Goal: Check status: Check status

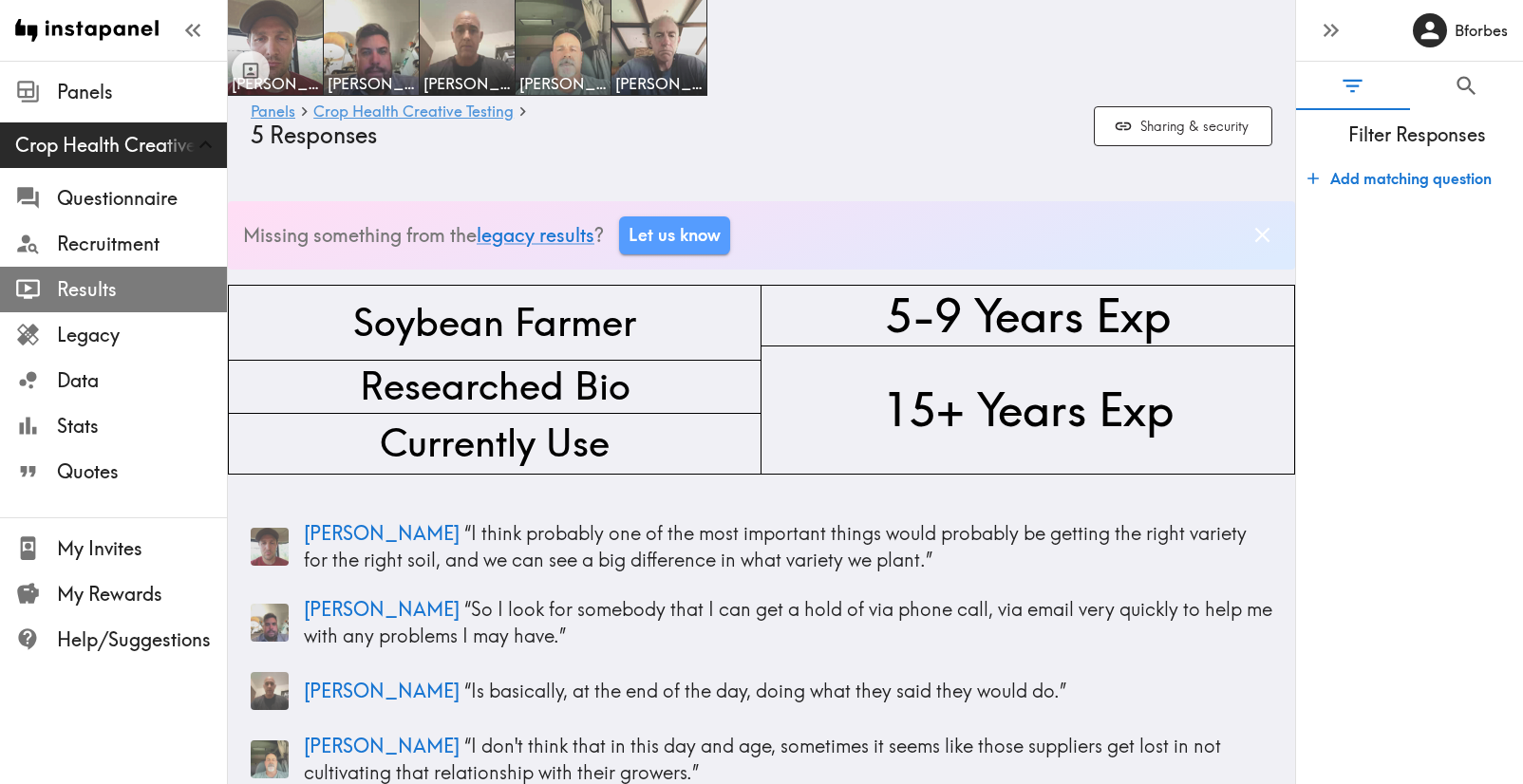
click at [110, 291] on span "Results" at bounding box center [142, 289] width 170 height 27
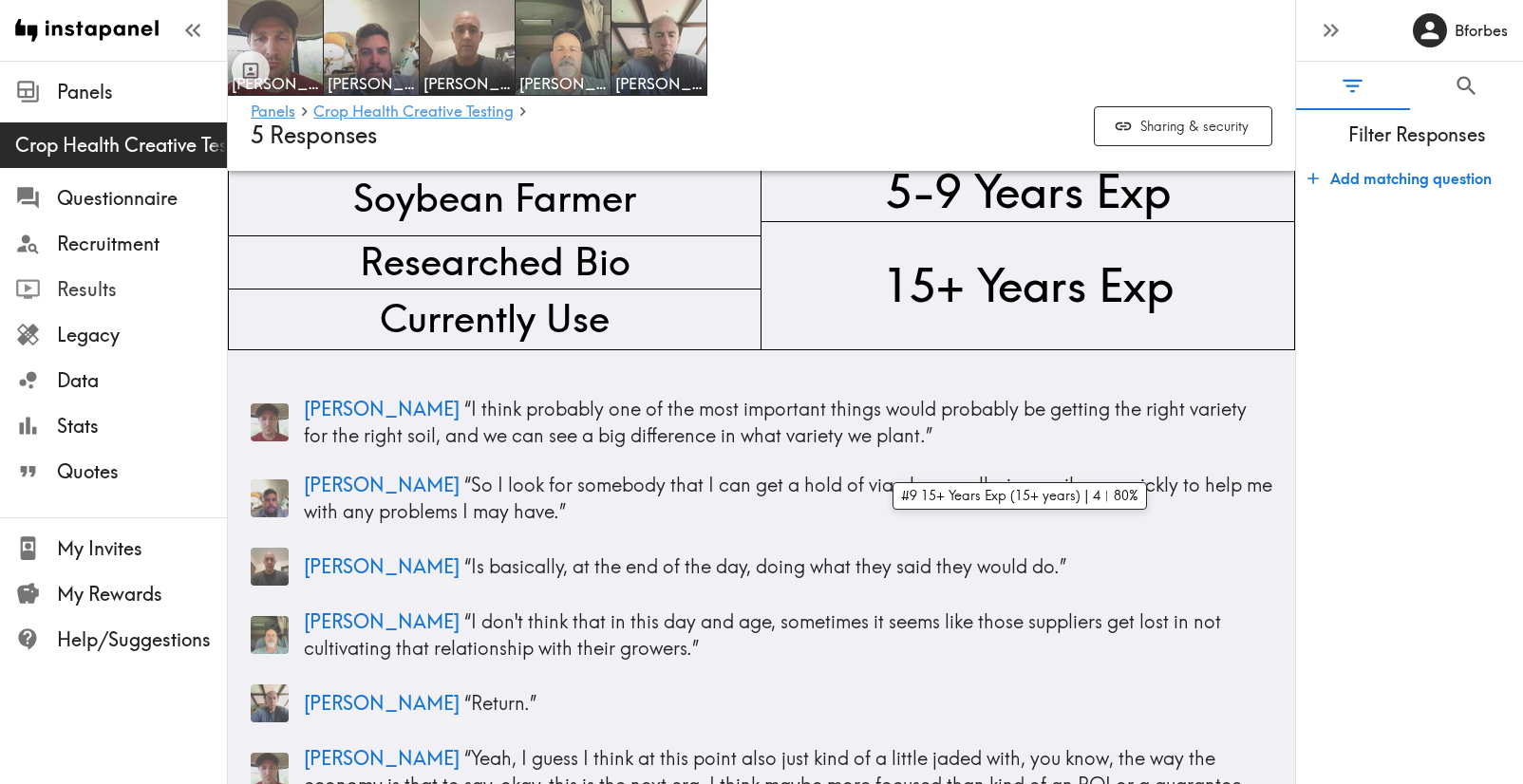
scroll to position [128, 0]
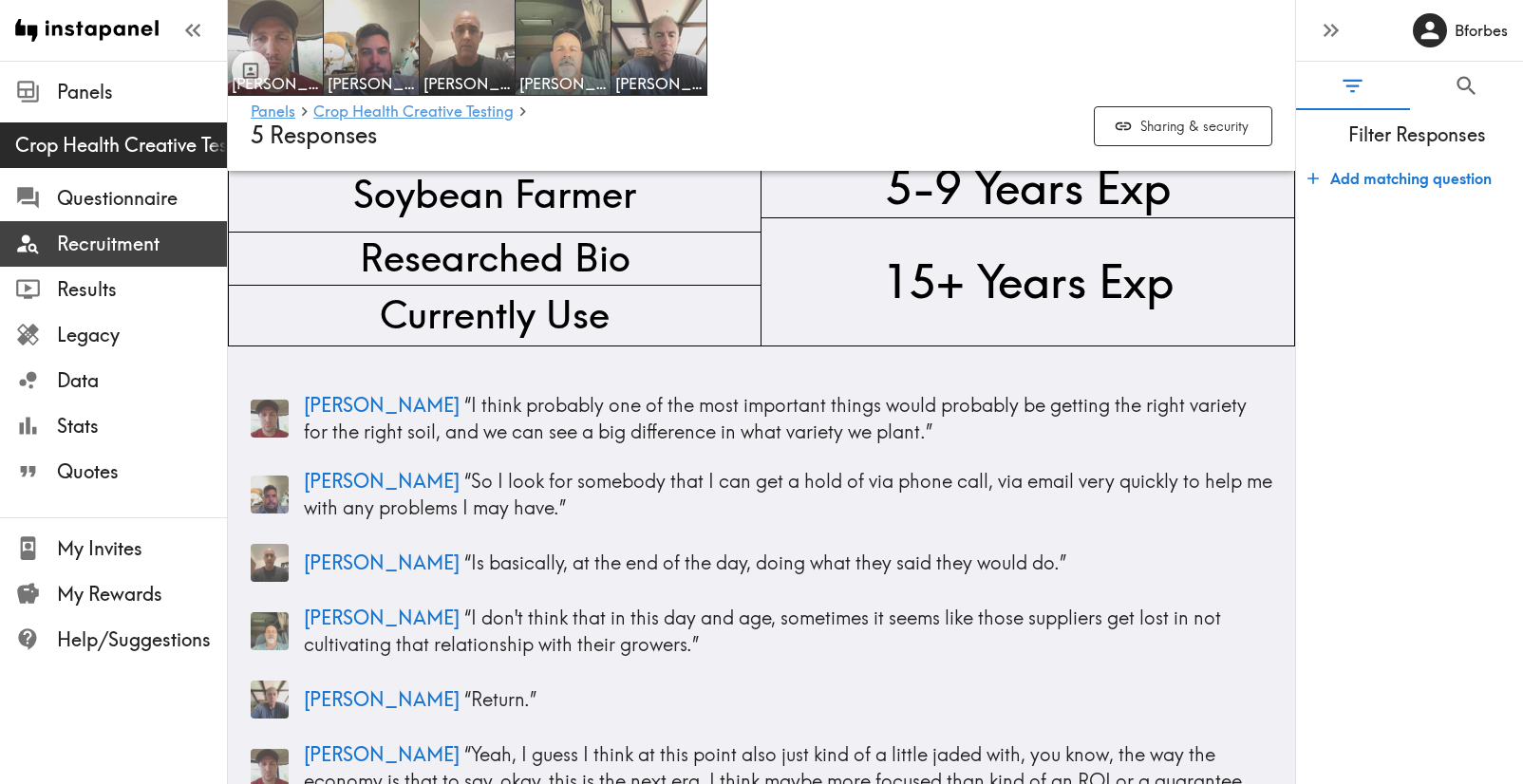
click at [133, 243] on span "Recruitment" at bounding box center [142, 243] width 170 height 27
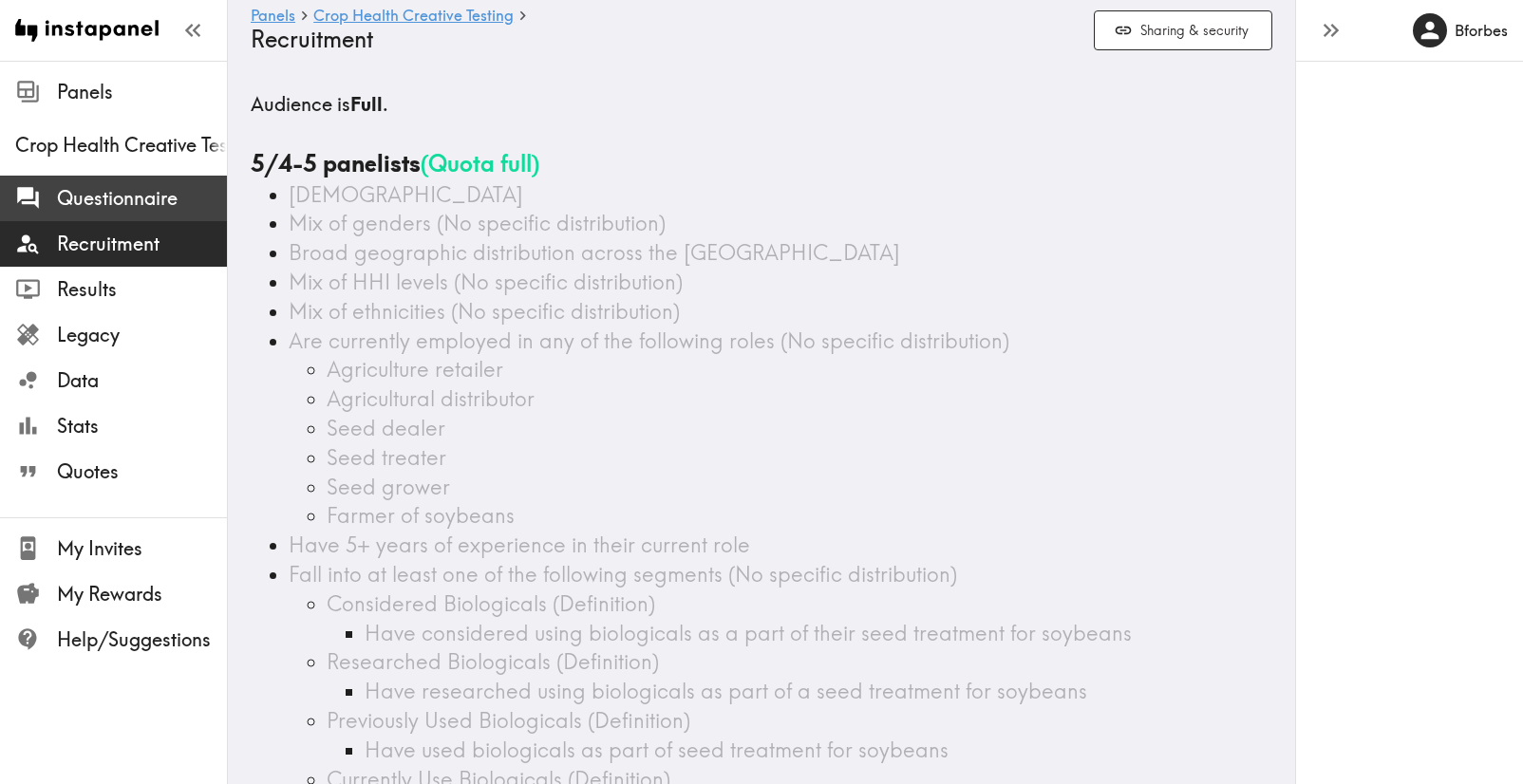
click at [124, 195] on span "Questionnaire" at bounding box center [142, 198] width 170 height 27
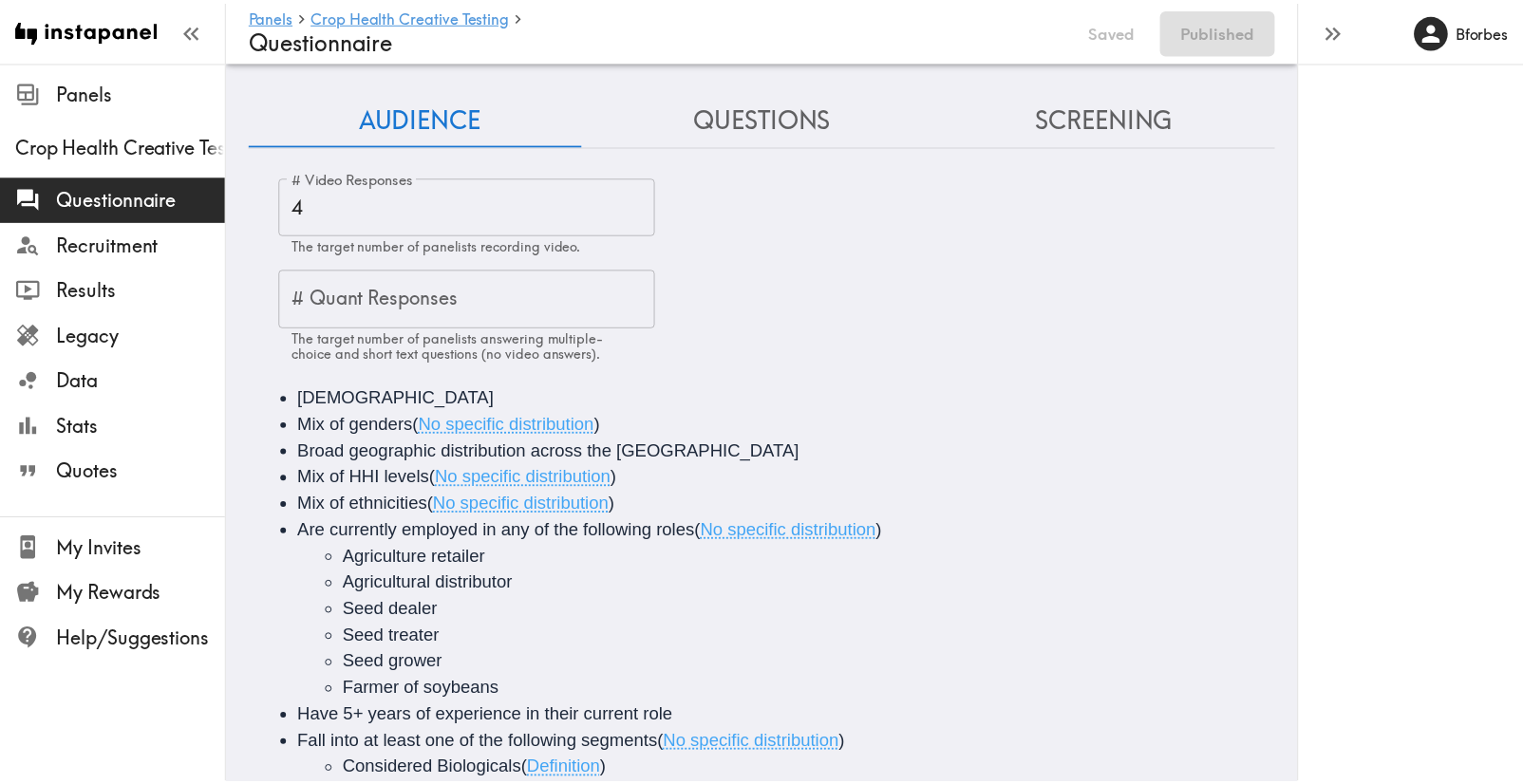
scroll to position [182, 0]
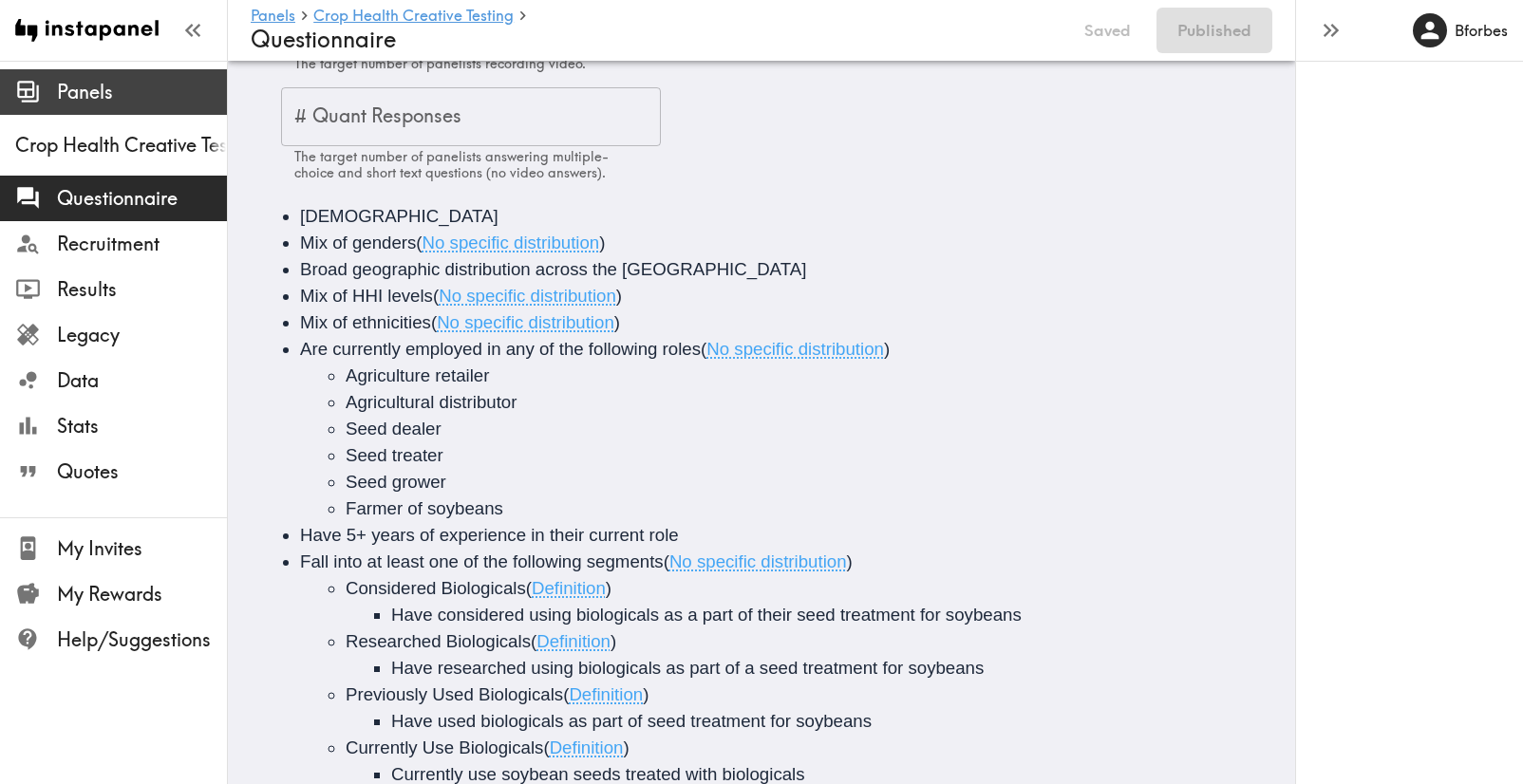
click at [73, 92] on span "Panels" at bounding box center [142, 92] width 170 height 27
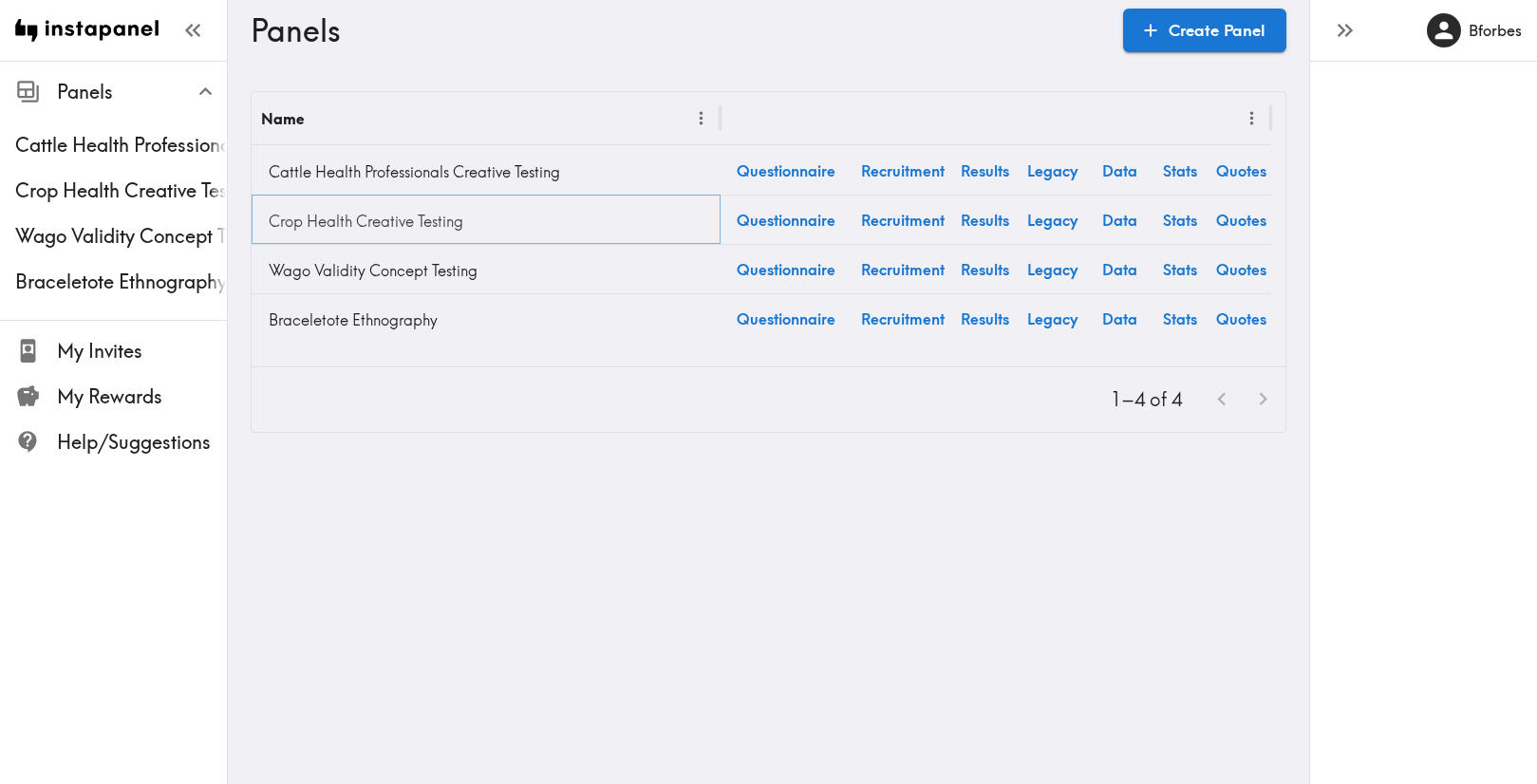
click at [351, 217] on link "Crop Health Creative Testing" at bounding box center [486, 221] width 450 height 38
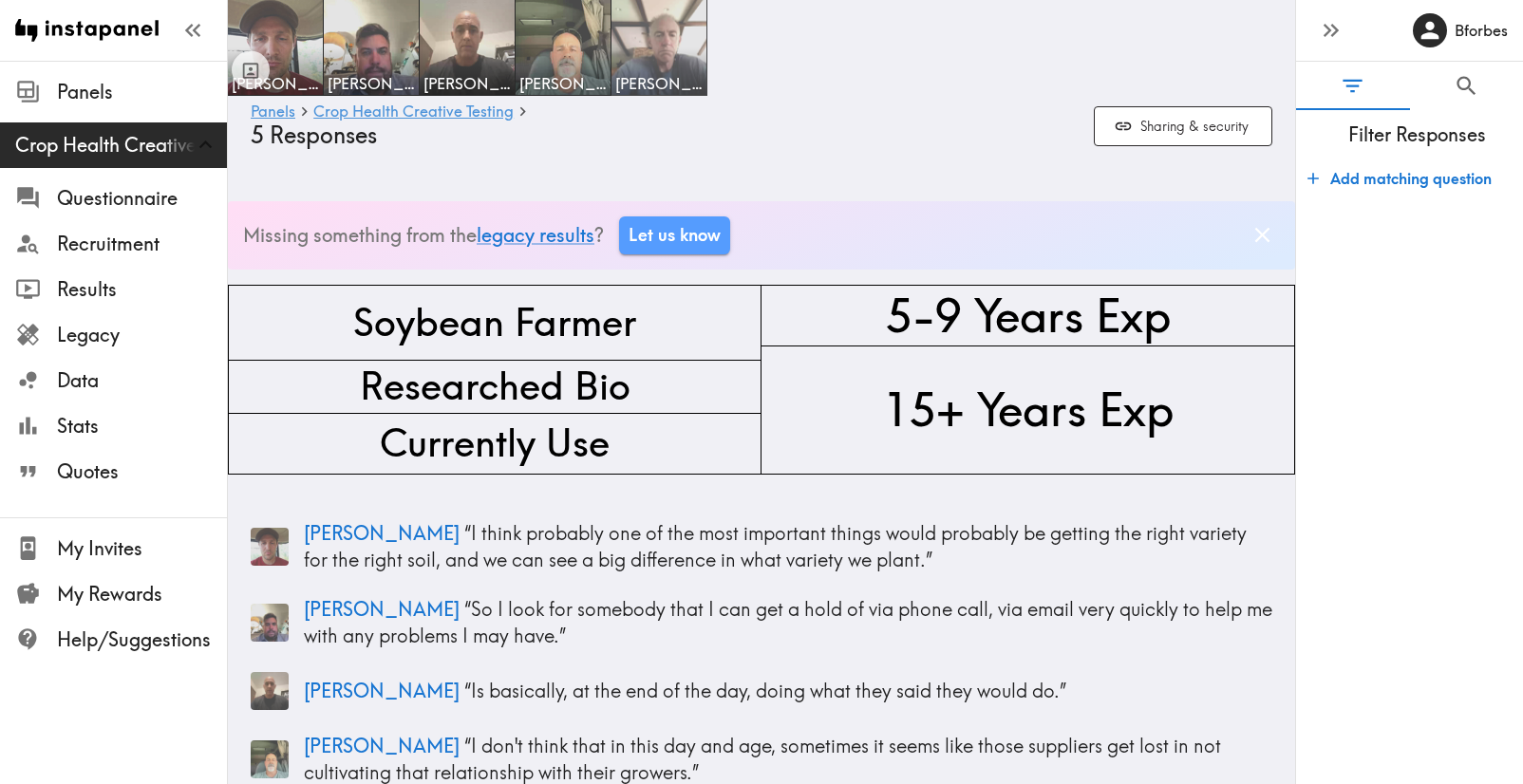
click at [641, 57] on img at bounding box center [660, 48] width 100 height 100
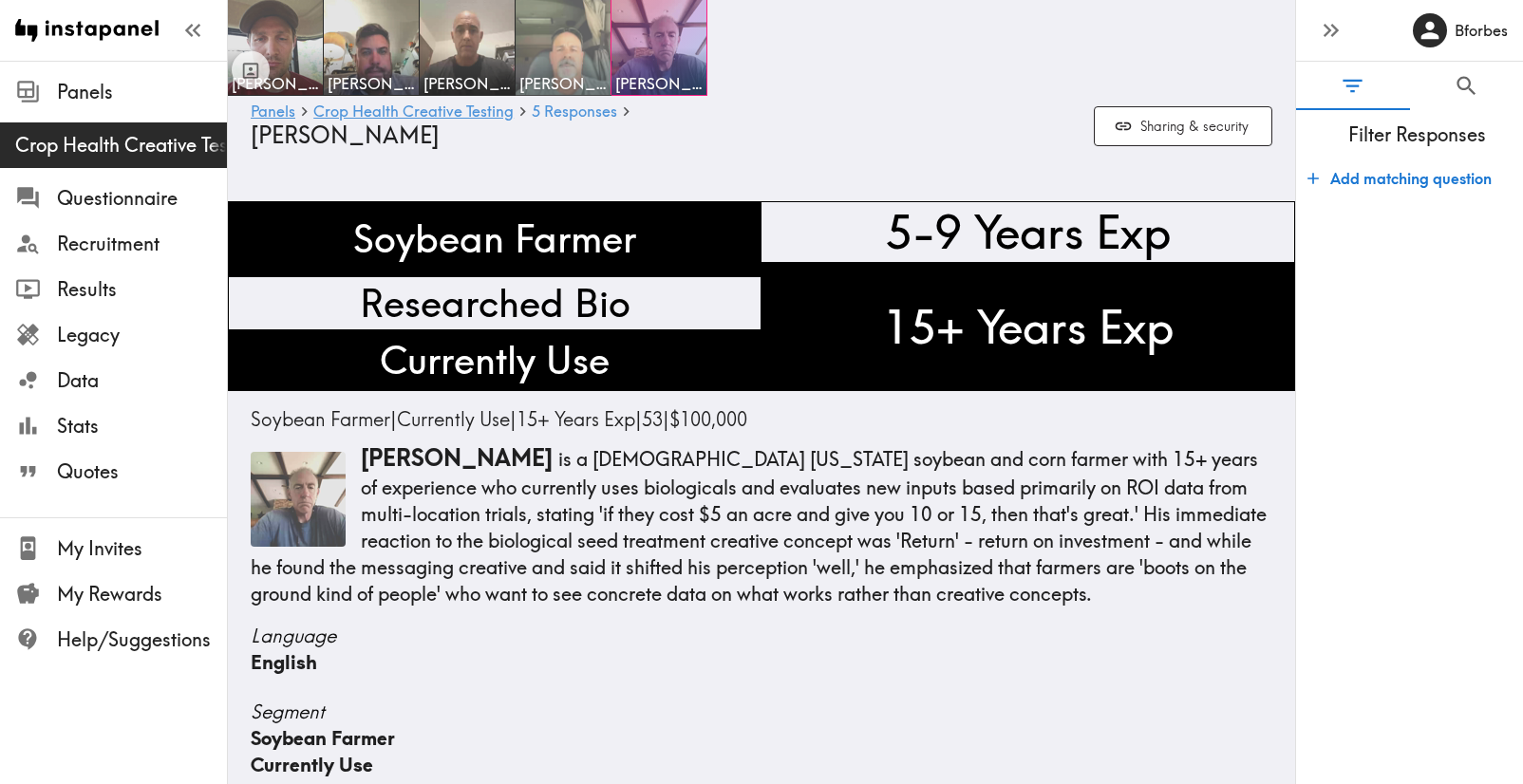
click at [553, 63] on img at bounding box center [564, 48] width 100 height 100
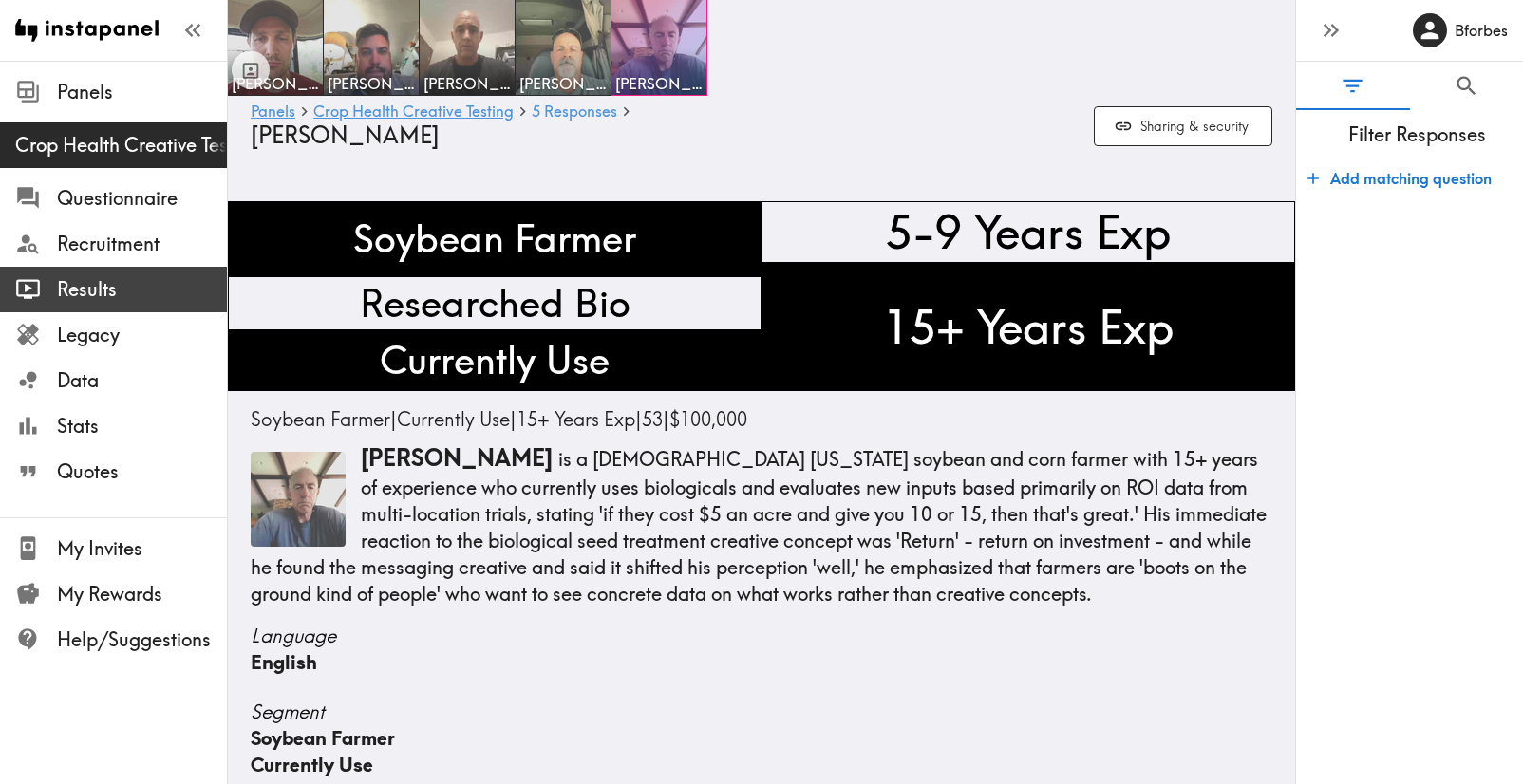
click at [84, 287] on span "Results" at bounding box center [142, 289] width 170 height 27
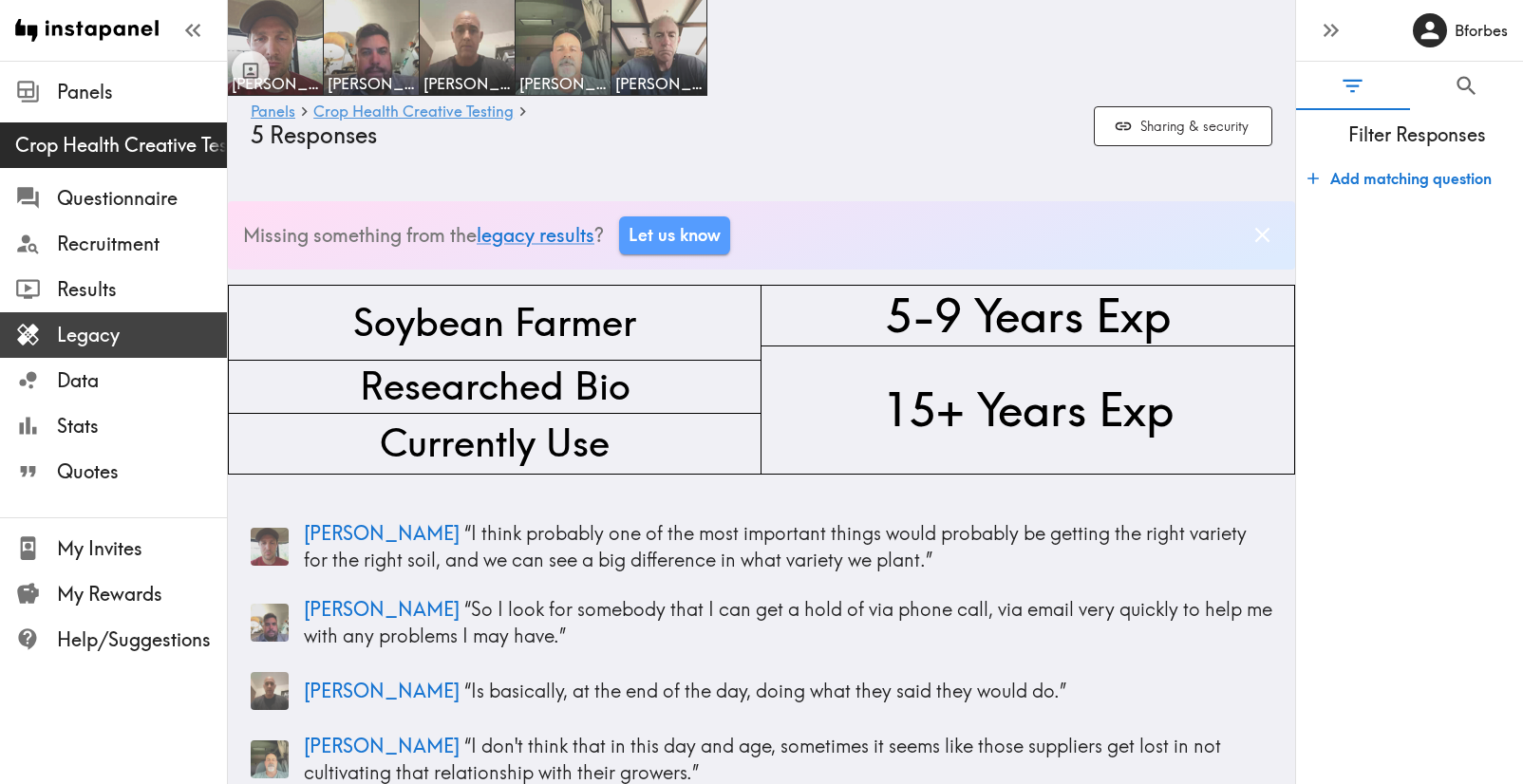
click at [53, 325] on div at bounding box center [36, 335] width 42 height 26
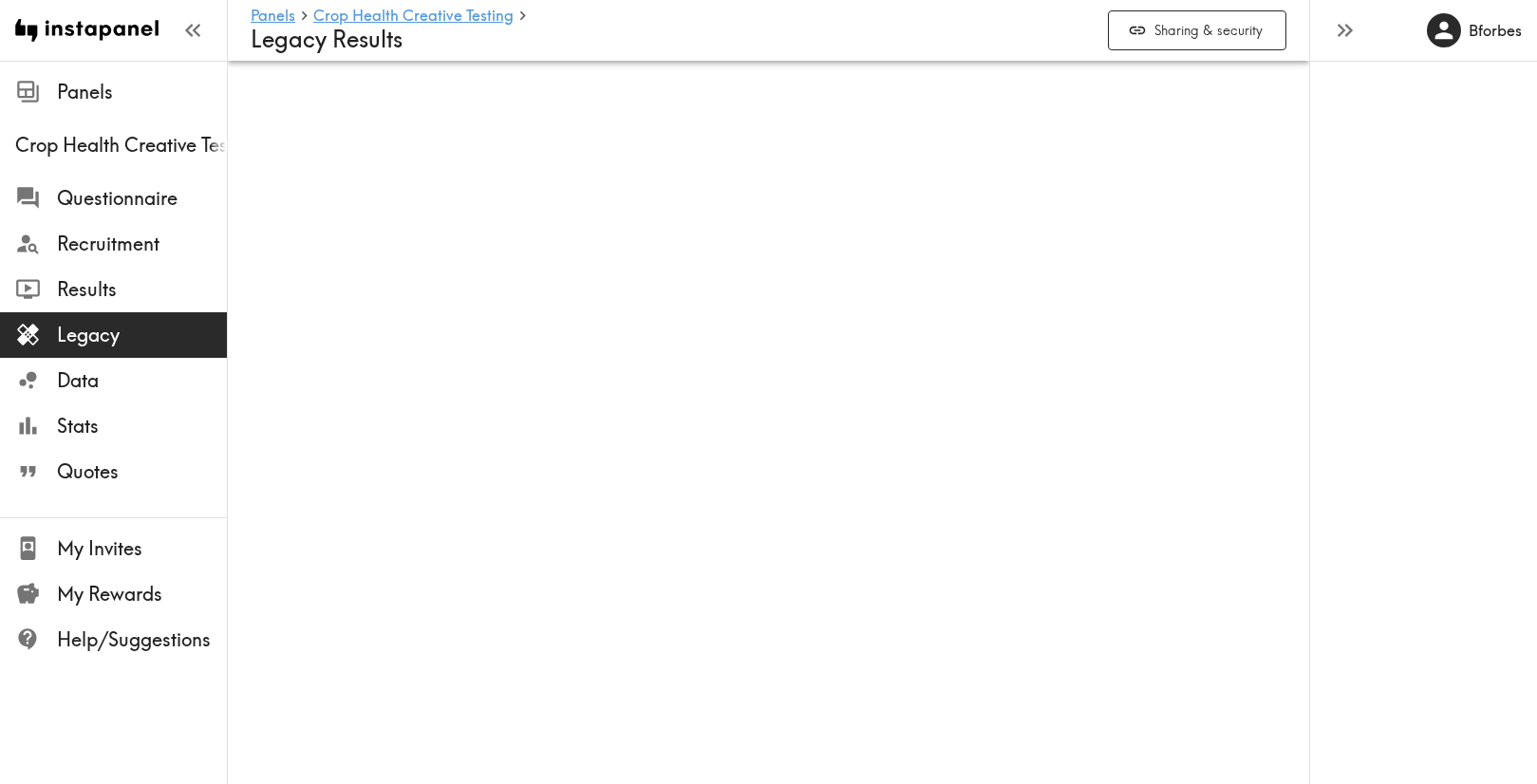
click at [109, 335] on span "Legacy" at bounding box center [142, 335] width 170 height 27
click at [392, 13] on link "Crop Health Creative Testing" at bounding box center [413, 17] width 201 height 18
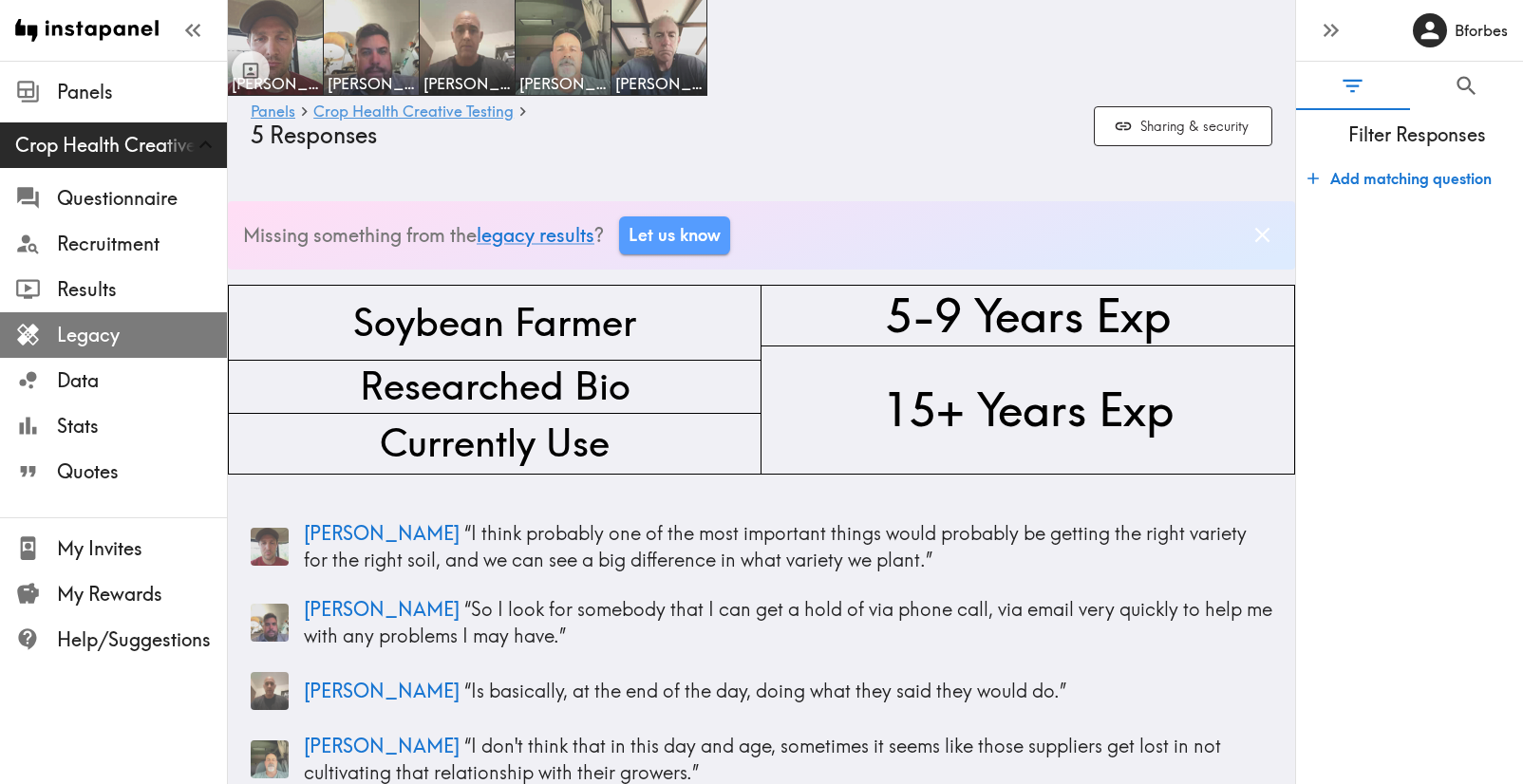
click at [97, 328] on span "Legacy" at bounding box center [142, 335] width 170 height 27
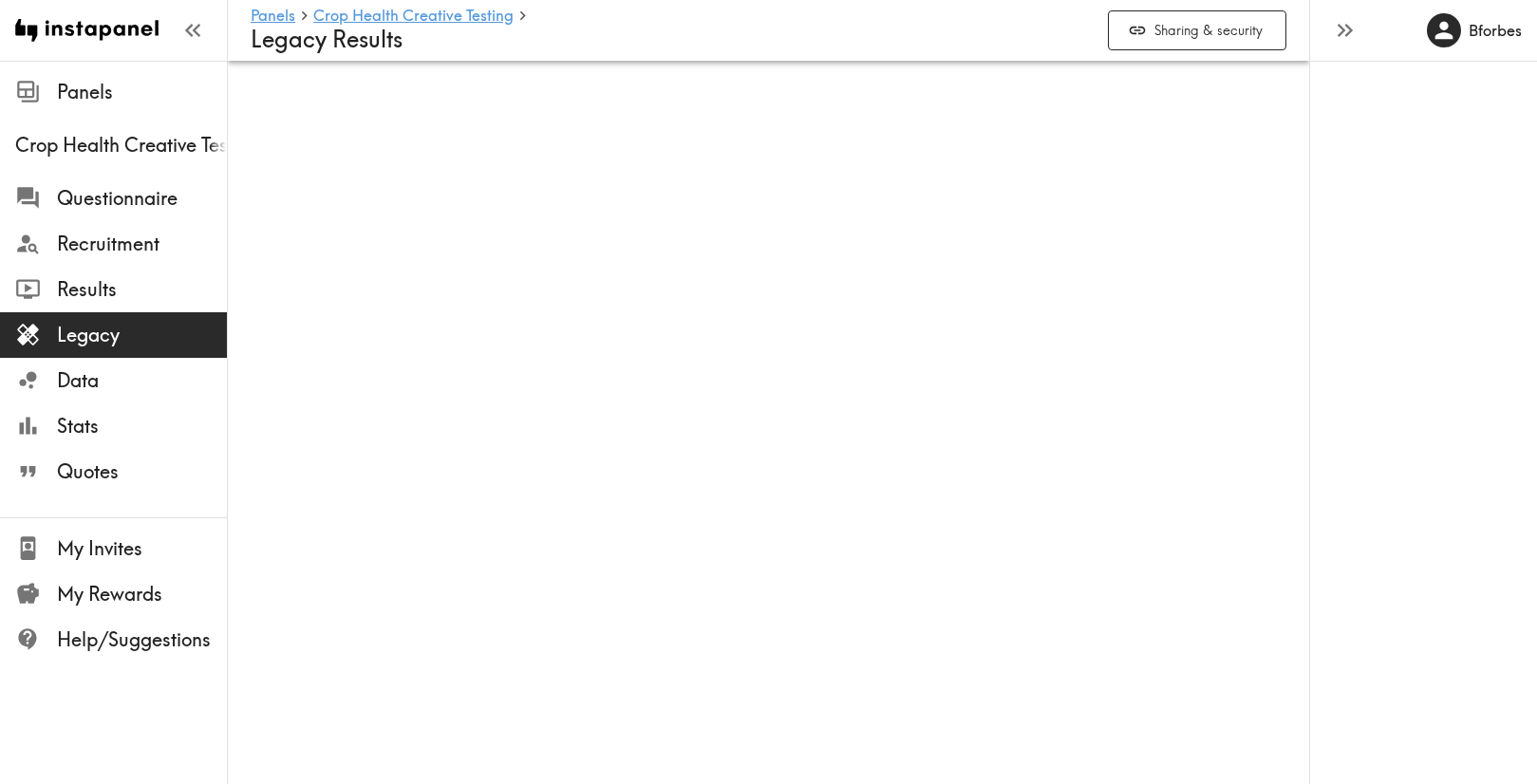
click at [117, 331] on span "Legacy" at bounding box center [142, 335] width 170 height 27
click at [99, 336] on span "Legacy" at bounding box center [142, 335] width 170 height 27
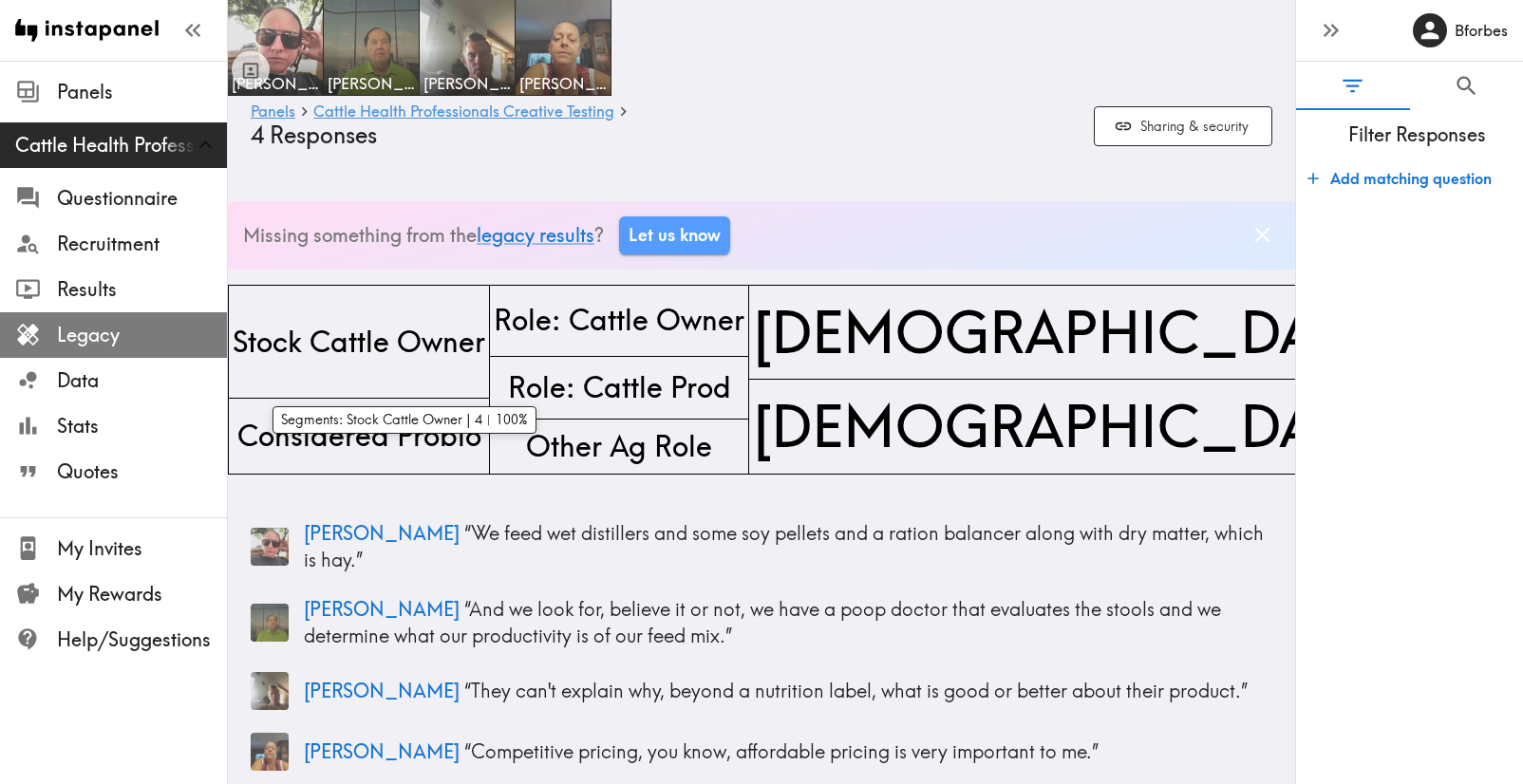
click at [88, 332] on span "Legacy" at bounding box center [142, 335] width 170 height 27
